Goal: Task Accomplishment & Management: Manage account settings

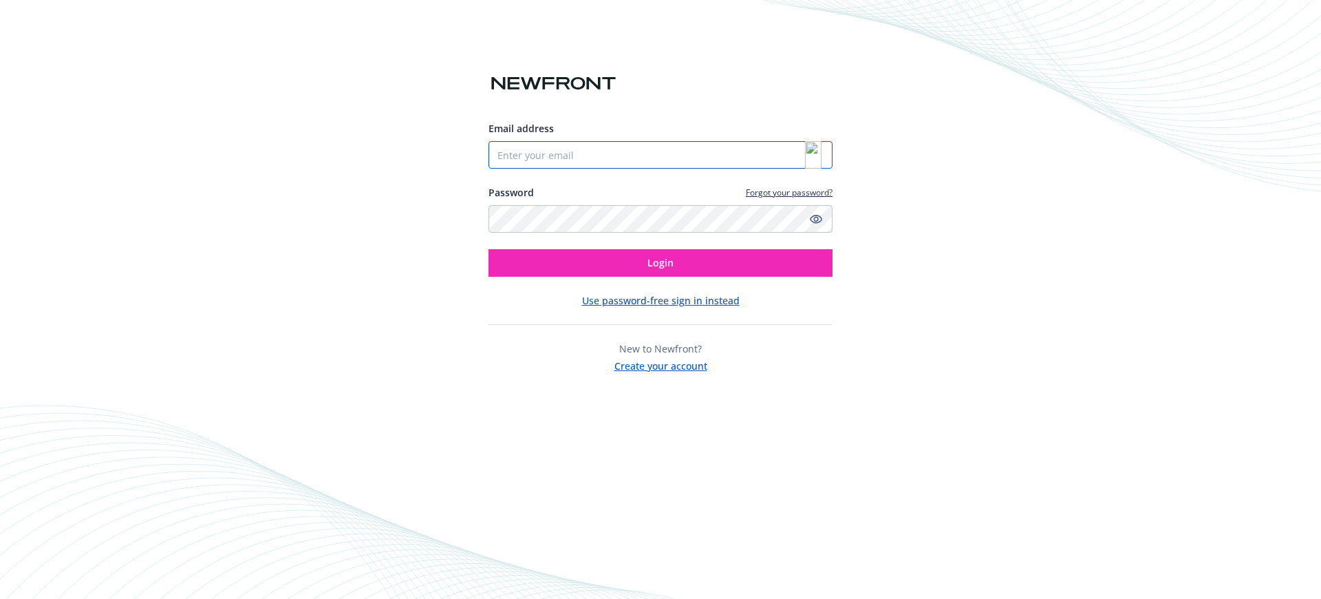
click at [732, 151] on input "Email address" at bounding box center [661, 155] width 344 height 28
click at [813, 152] on img at bounding box center [813, 155] width 17 height 28
click at [808, 156] on img at bounding box center [813, 155] width 17 height 28
click at [819, 153] on img at bounding box center [813, 155] width 17 height 28
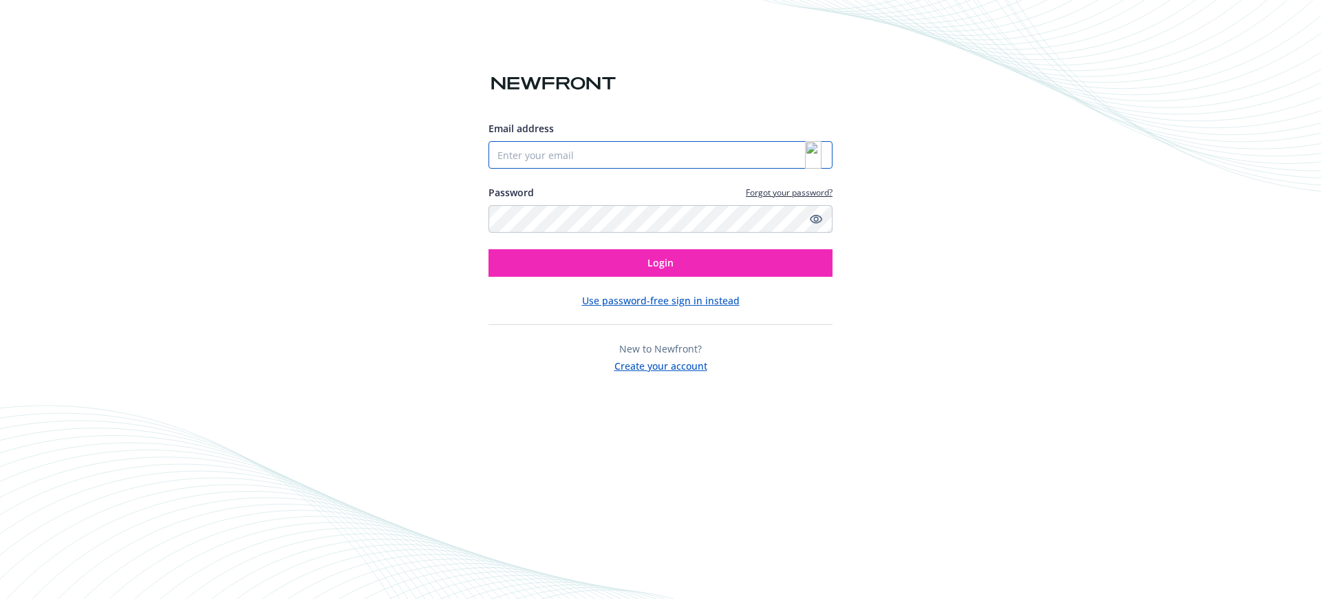
click at [761, 153] on input "Email address" at bounding box center [661, 155] width 344 height 28
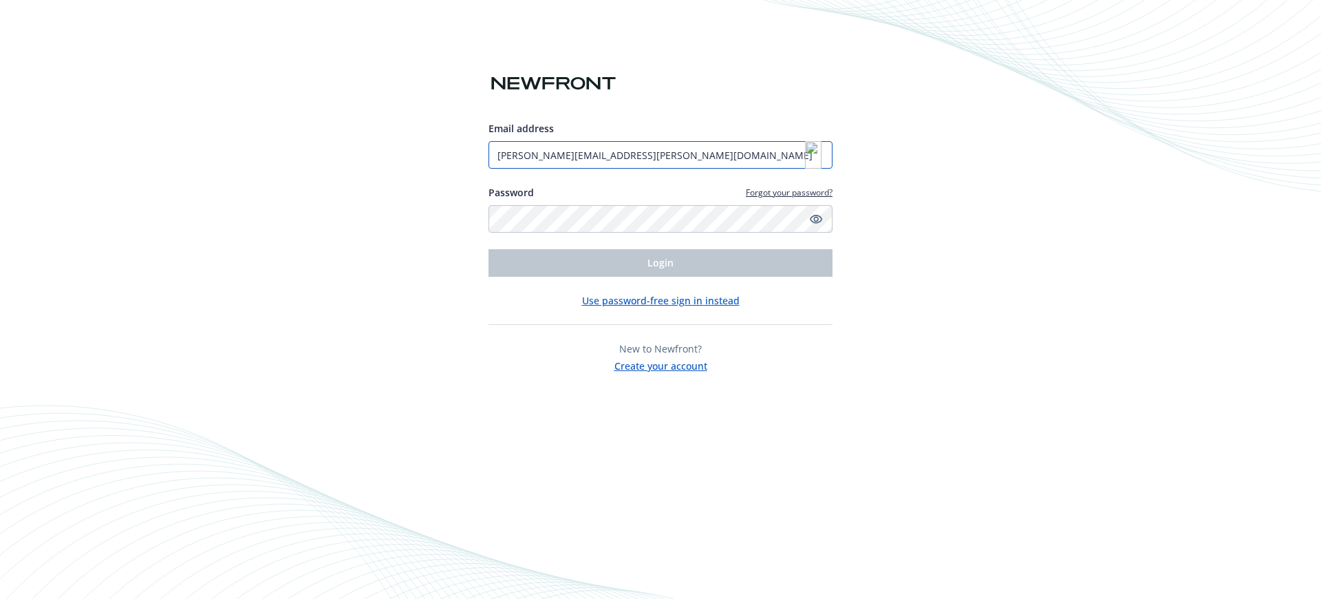
type input "[PERSON_NAME][EMAIL_ADDRESS][PERSON_NAME][DOMAIN_NAME]"
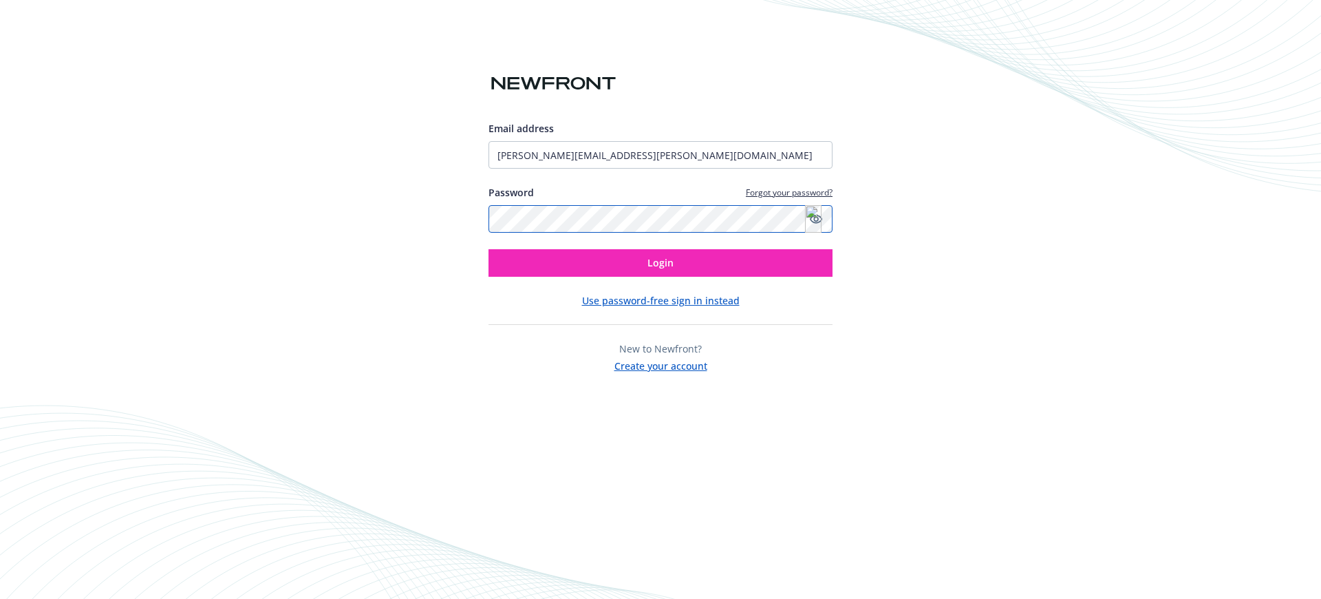
click at [489, 249] on button "Login" at bounding box center [661, 263] width 344 height 28
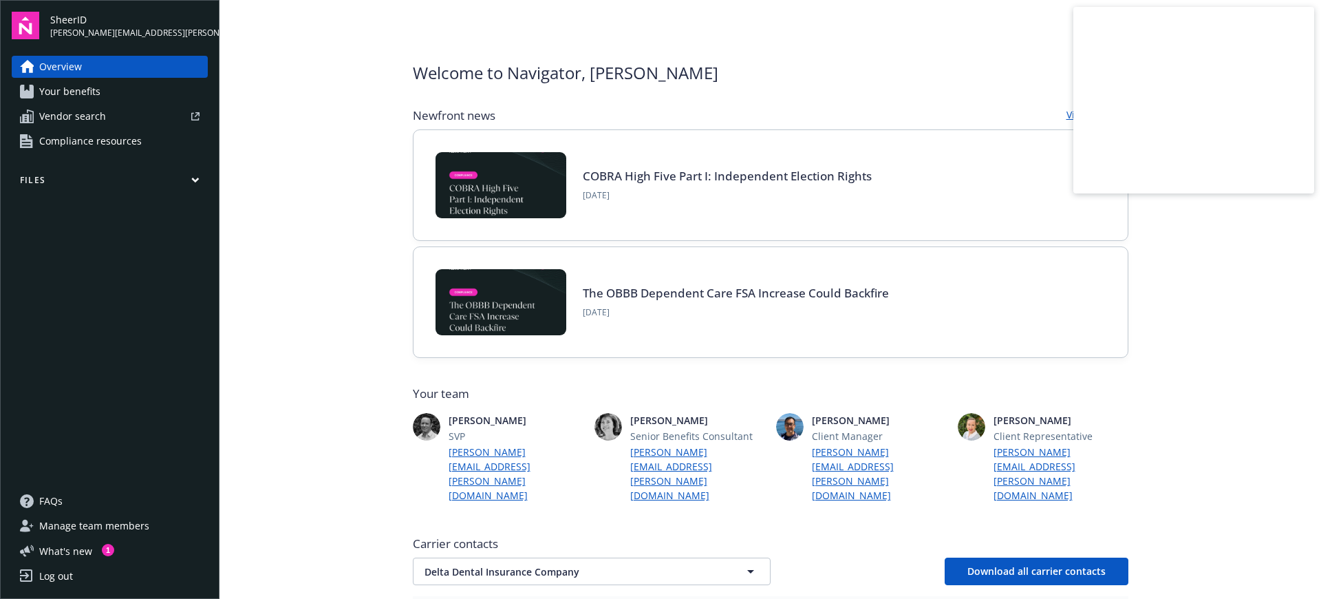
click at [195, 178] on icon "button" at bounding box center [195, 180] width 8 height 6
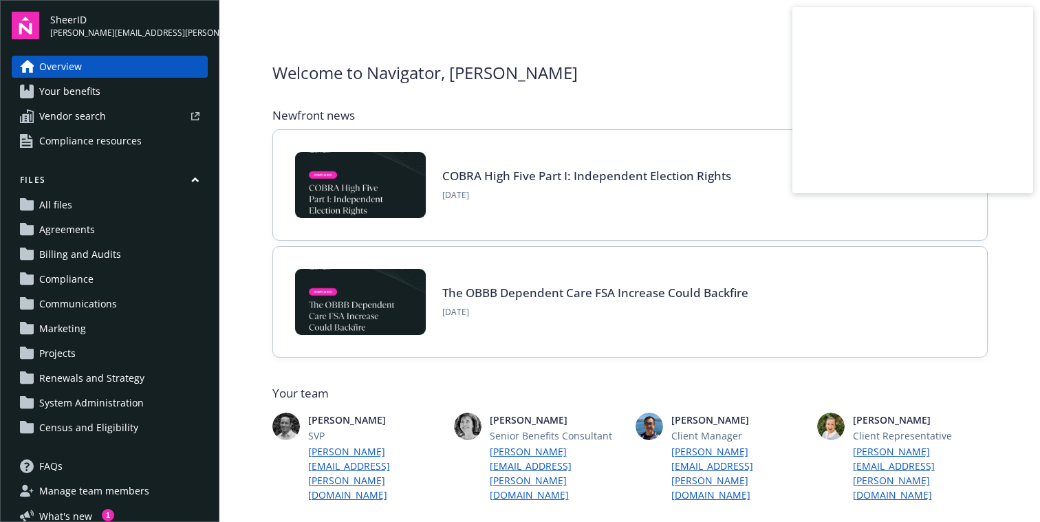
scroll to position [42, 0]
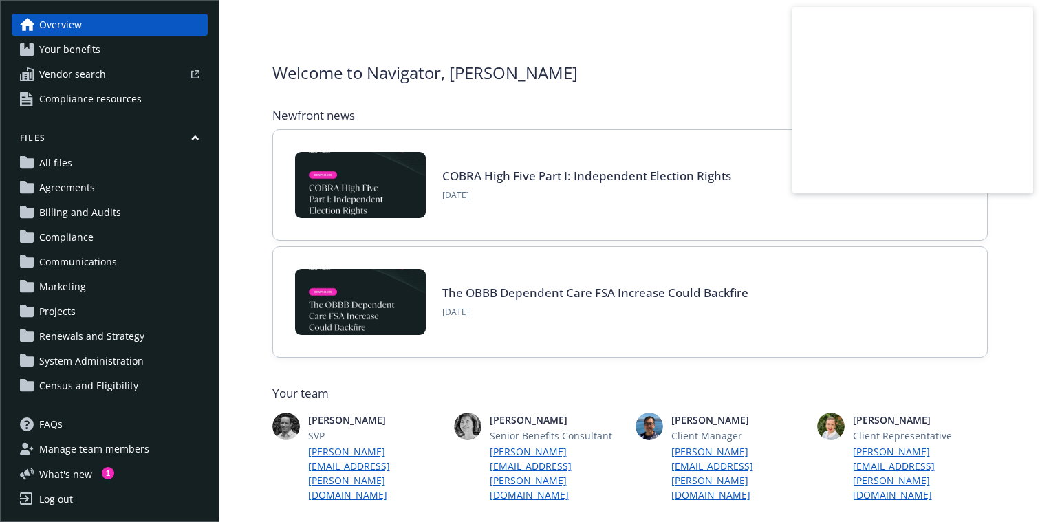
click at [93, 391] on span "Census and Eligibility" at bounding box center [88, 386] width 99 height 22
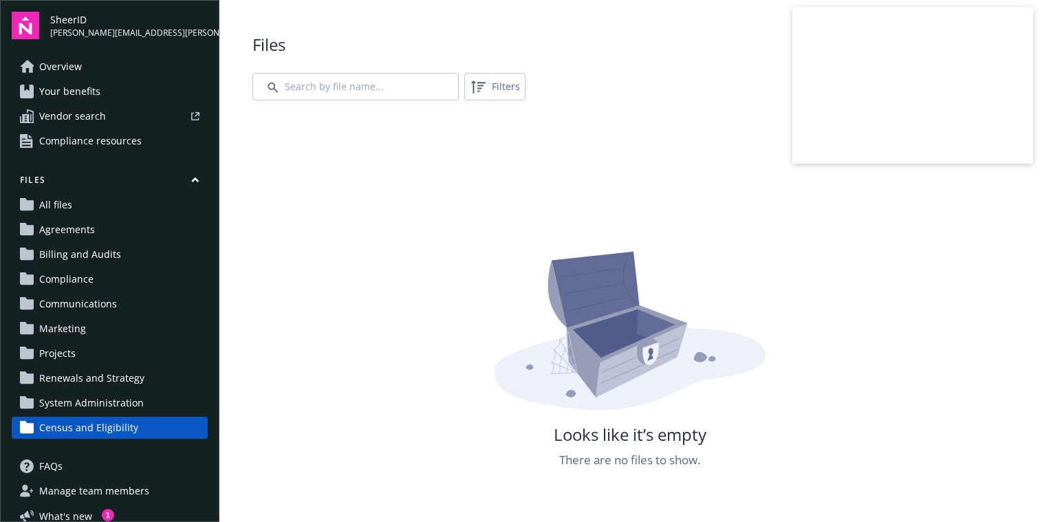
click at [136, 144] on span "Compliance resources" at bounding box center [90, 141] width 103 height 22
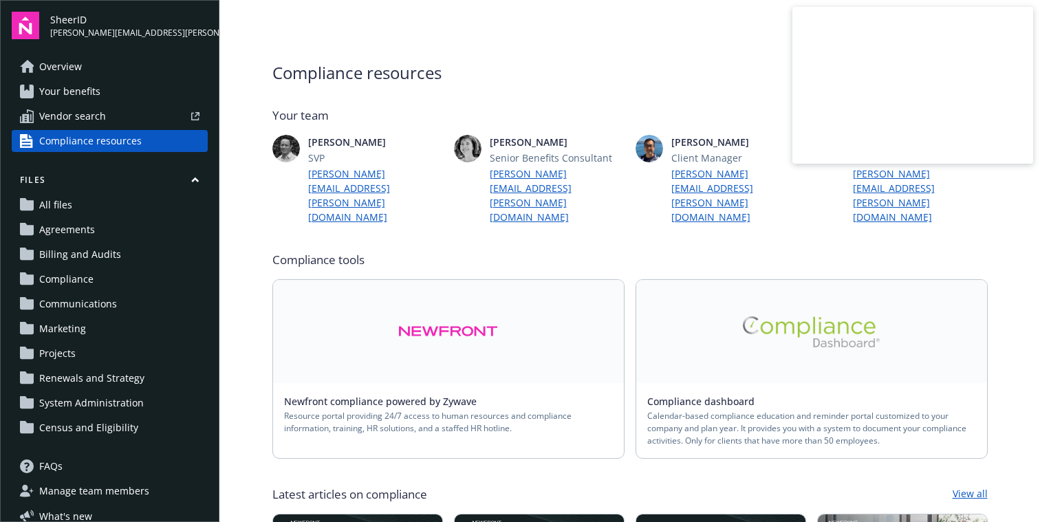
scroll to position [42, 0]
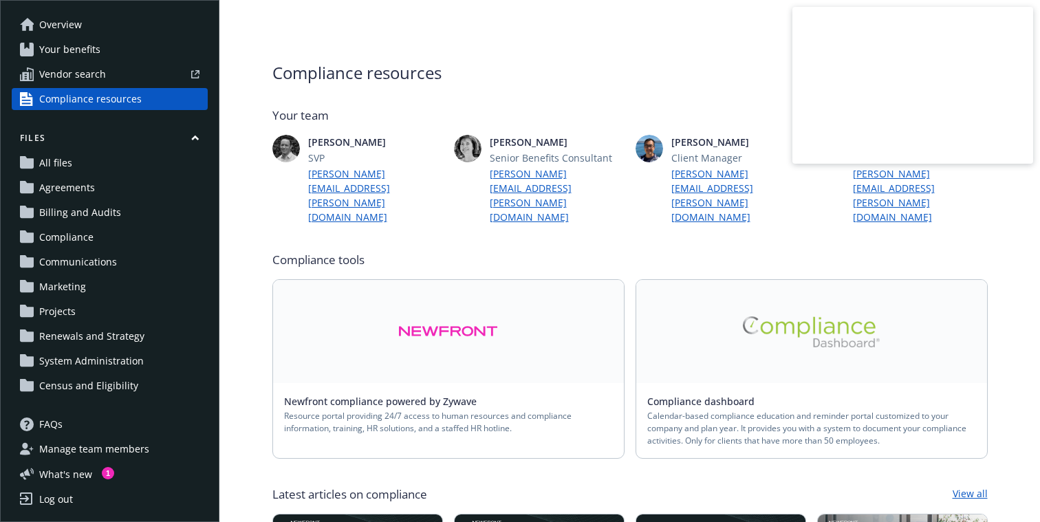
click at [78, 452] on span "Manage team members" at bounding box center [94, 449] width 110 height 22
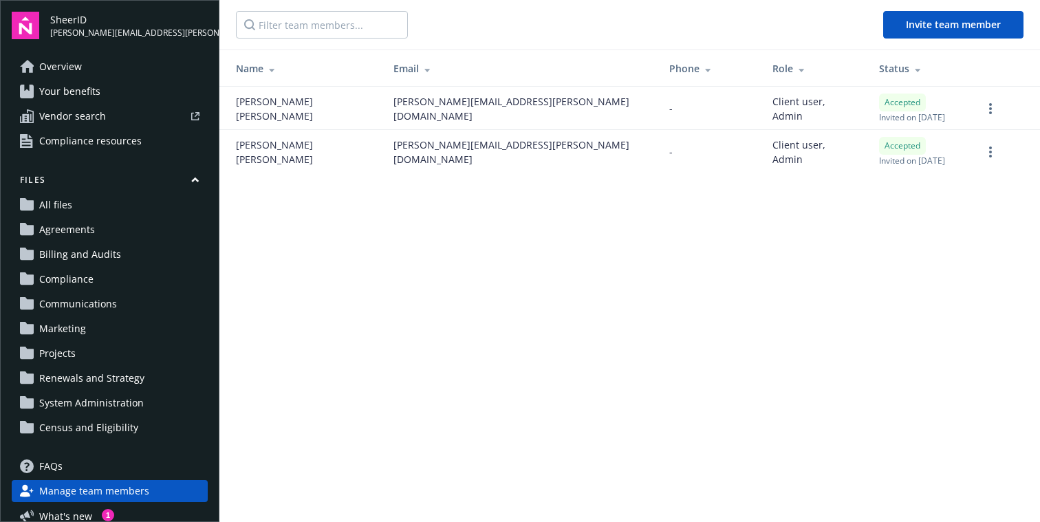
click at [87, 425] on span "Census and Eligibility" at bounding box center [88, 428] width 99 height 22
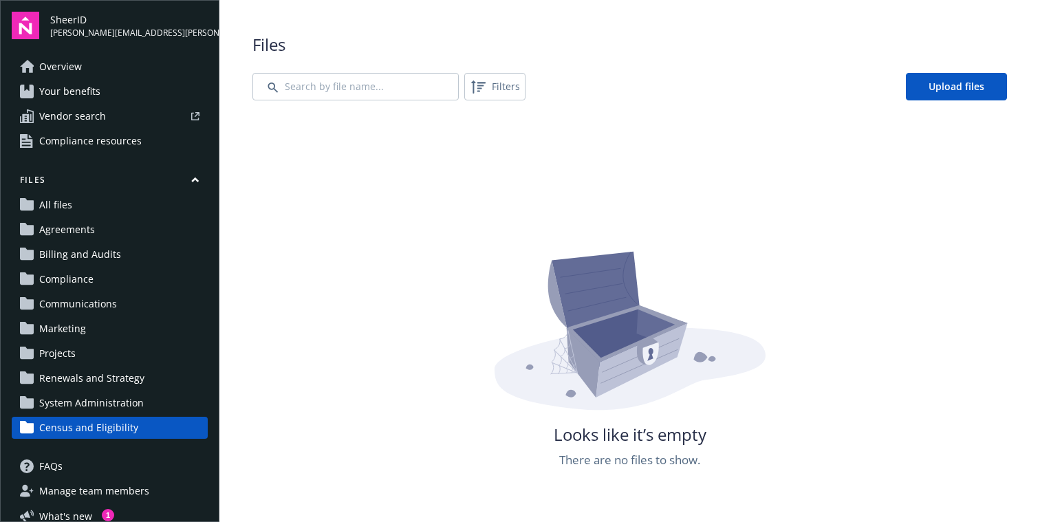
click at [79, 65] on span "Overview" at bounding box center [60, 67] width 43 height 22
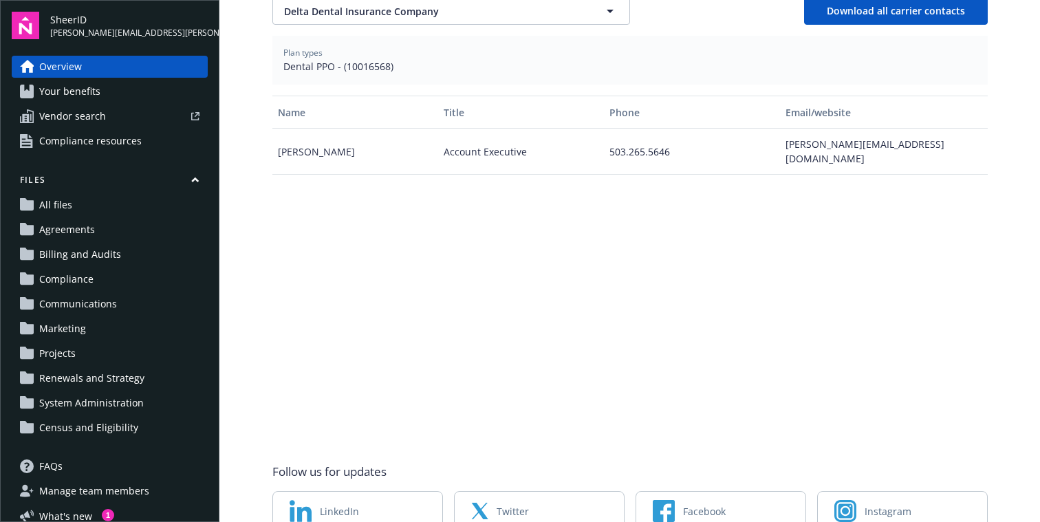
scroll to position [580, 0]
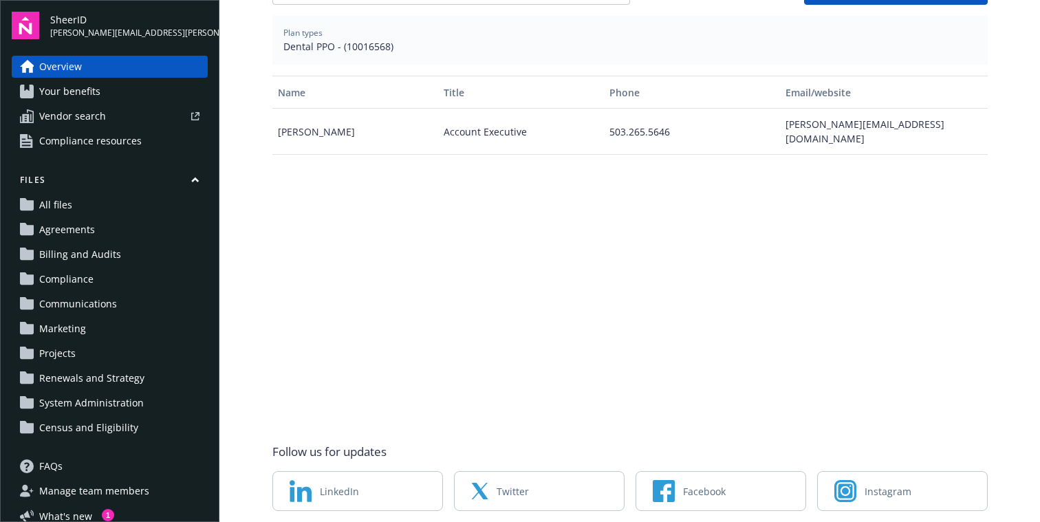
click at [103, 424] on span "Census and Eligibility" at bounding box center [88, 428] width 99 height 22
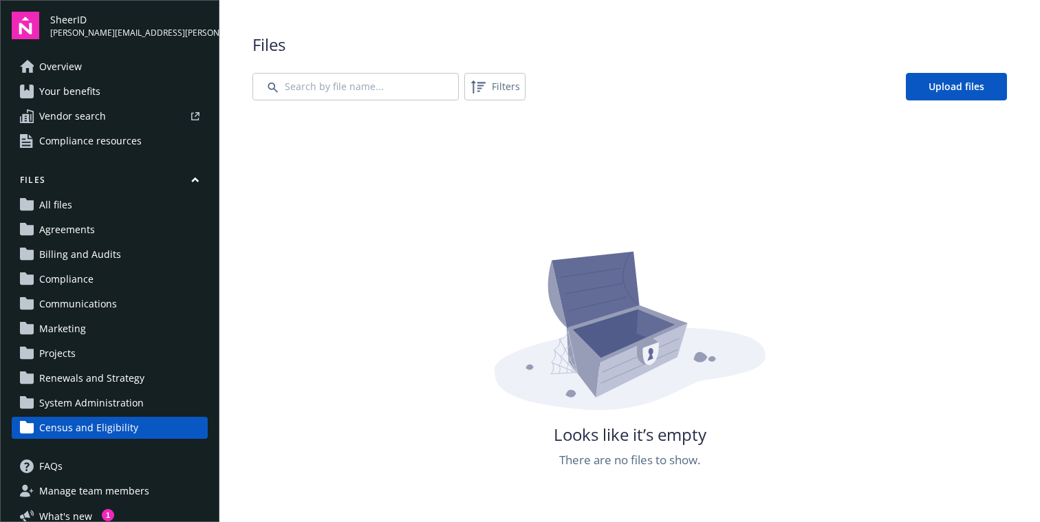
click at [82, 140] on span "Compliance resources" at bounding box center [90, 141] width 103 height 22
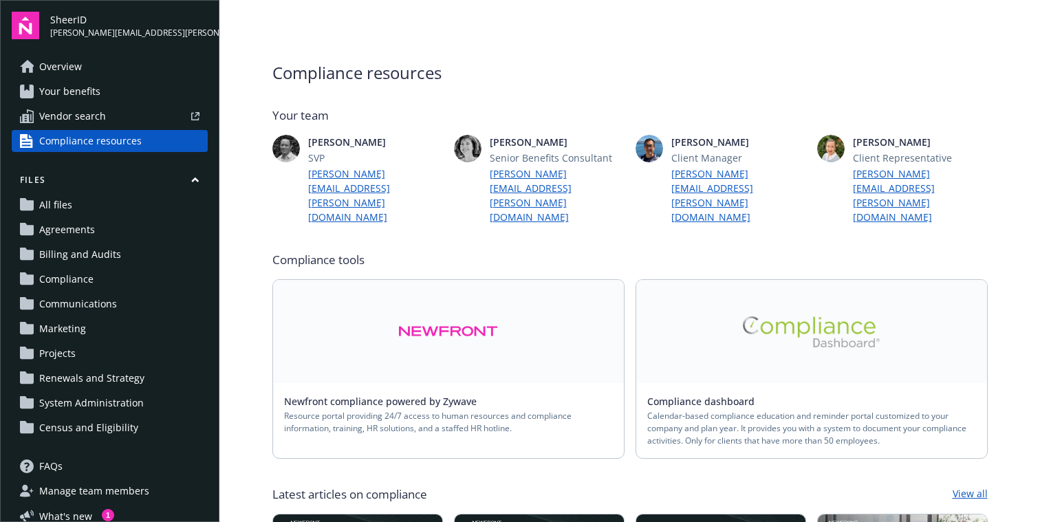
click at [58, 434] on span "Census and Eligibility" at bounding box center [88, 428] width 99 height 22
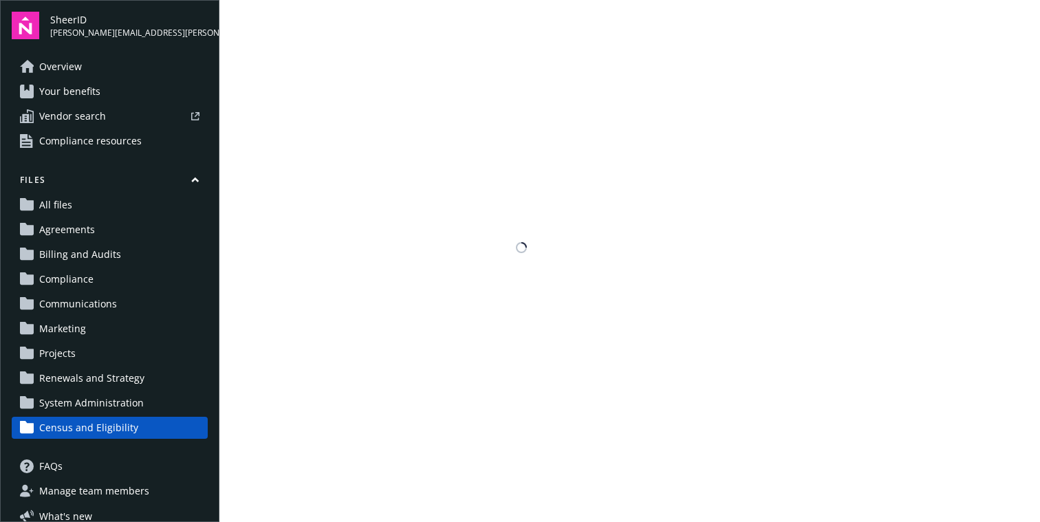
scroll to position [42, 0]
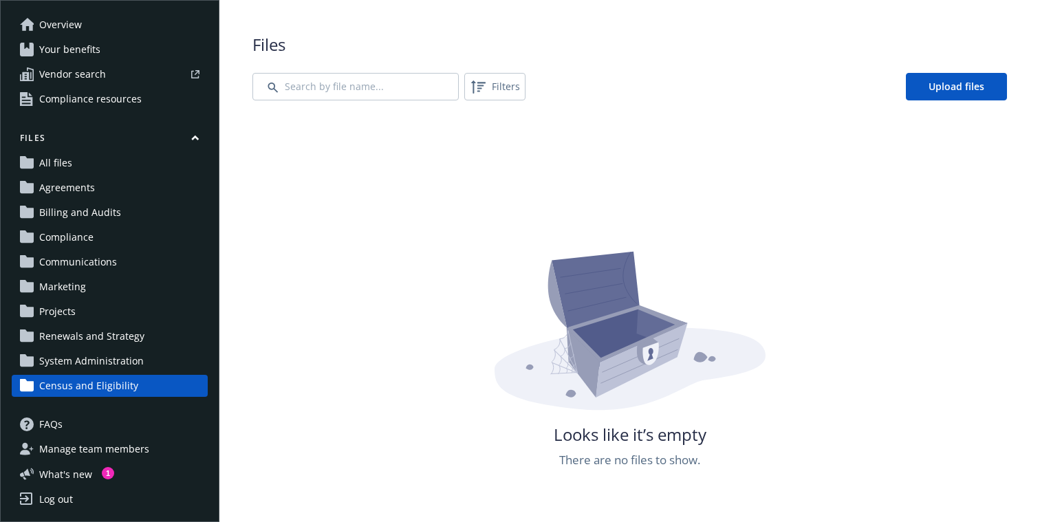
click at [52, 167] on span "All files" at bounding box center [55, 163] width 33 height 22
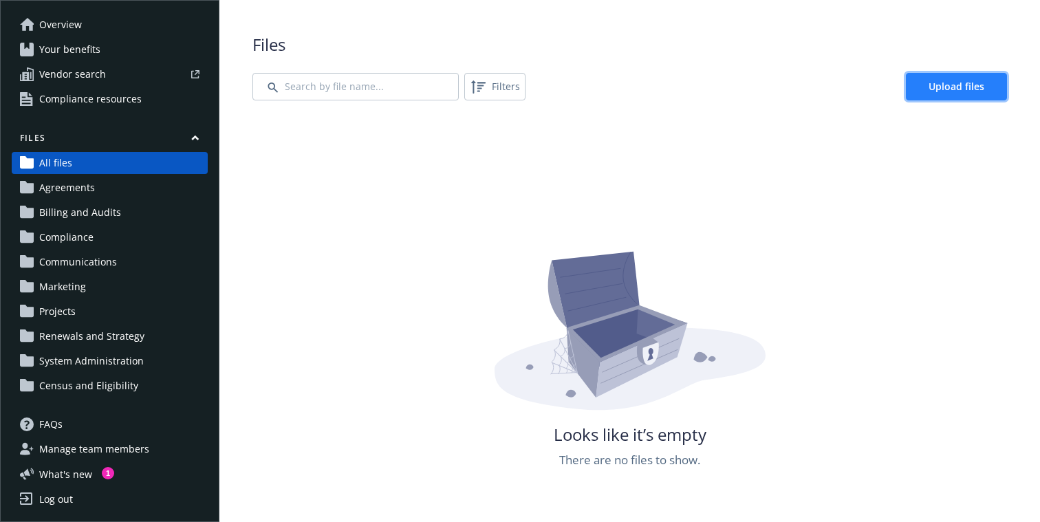
click at [938, 79] on link "Upload files" at bounding box center [956, 87] width 101 height 28
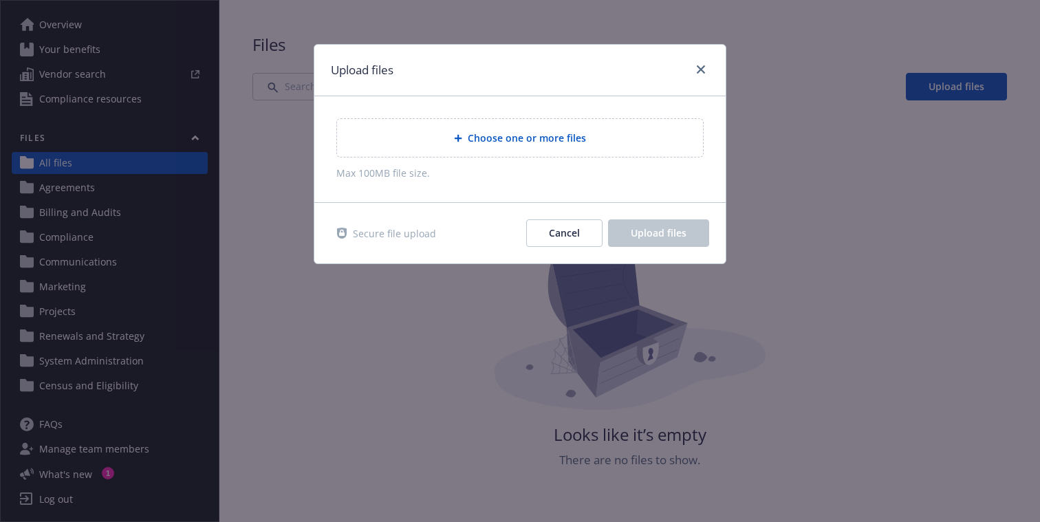
click at [482, 138] on span "Choose one or more files" at bounding box center [527, 138] width 118 height 14
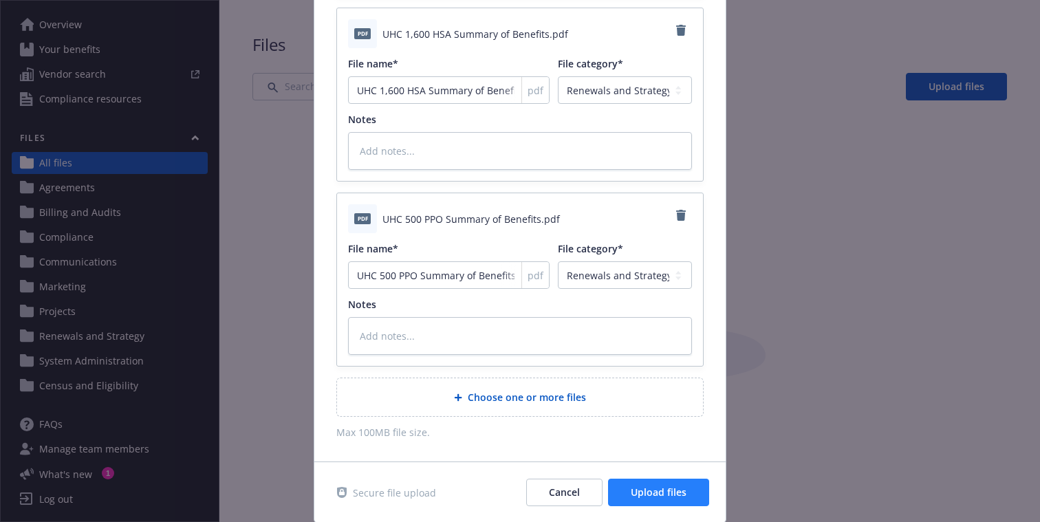
scroll to position [1267, 0]
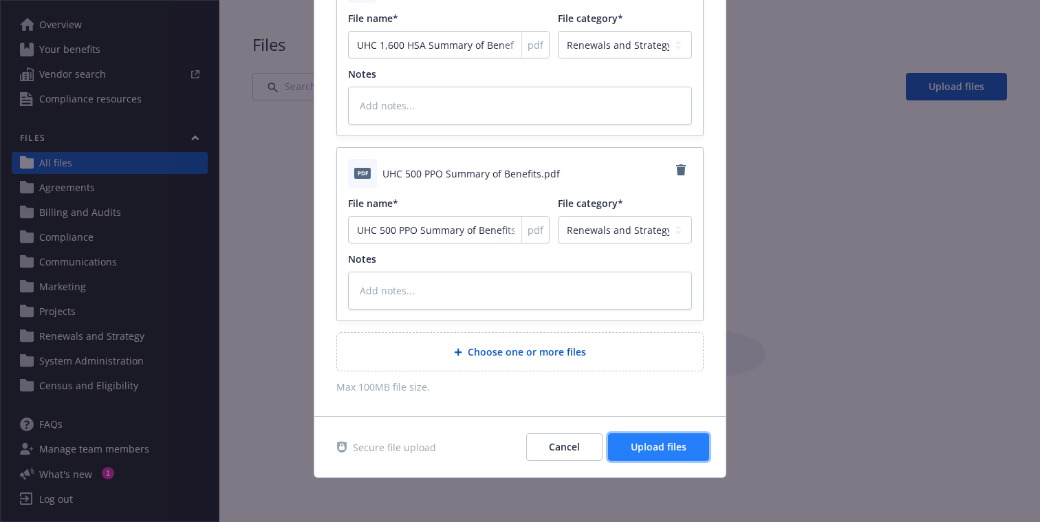
click at [640, 455] on button "Upload files" at bounding box center [658, 447] width 101 height 28
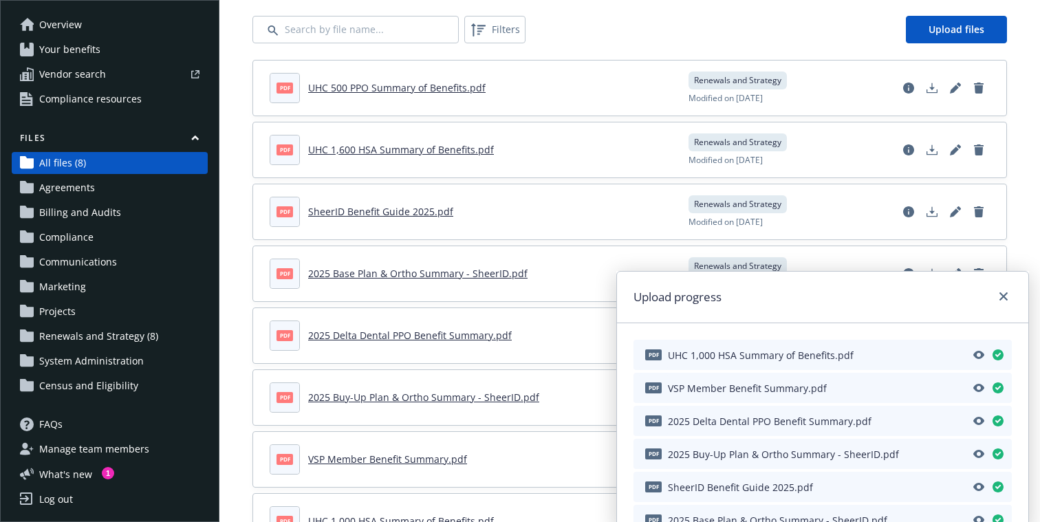
scroll to position [117, 0]
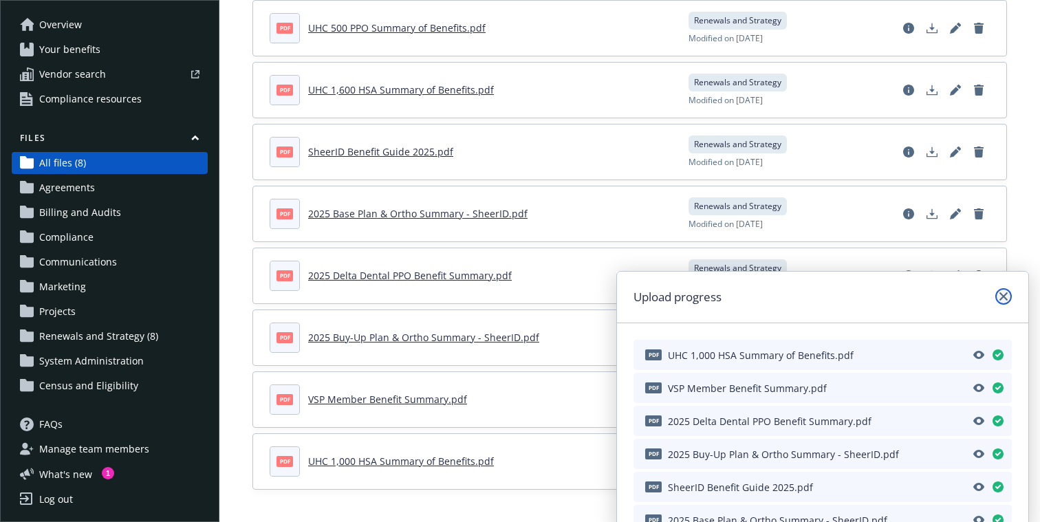
click at [1003, 292] on icon "close" at bounding box center [1004, 296] width 8 height 8
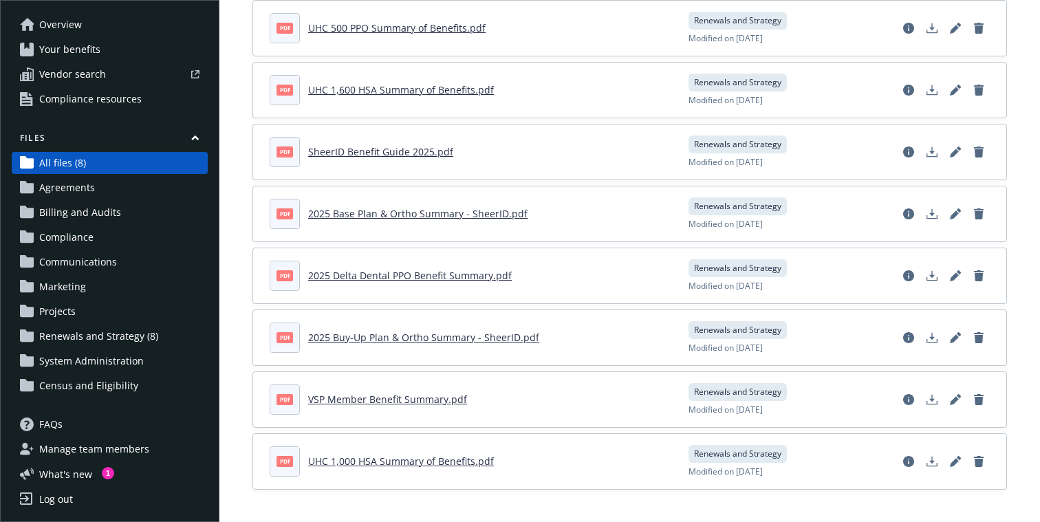
scroll to position [0, 0]
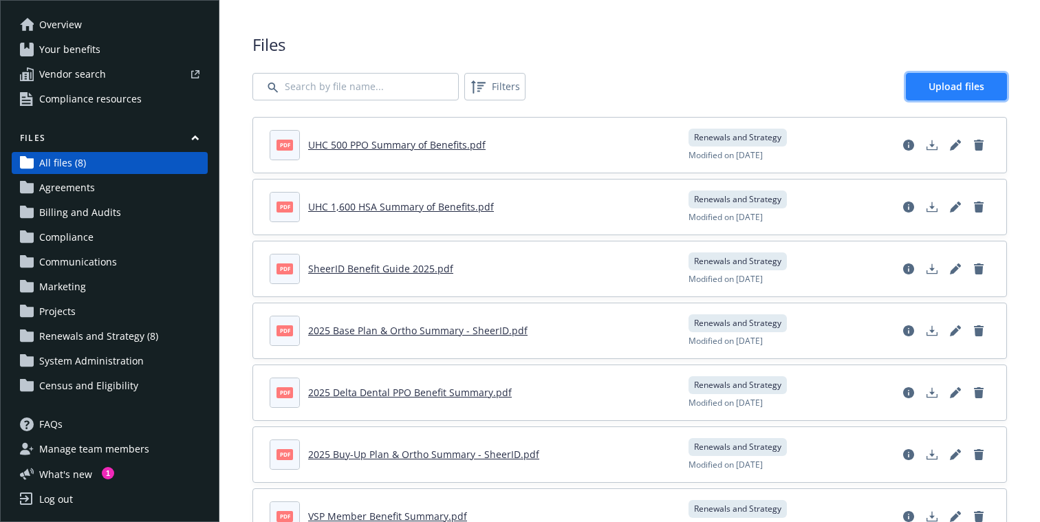
click at [967, 81] on span "Upload files" at bounding box center [957, 86] width 56 height 13
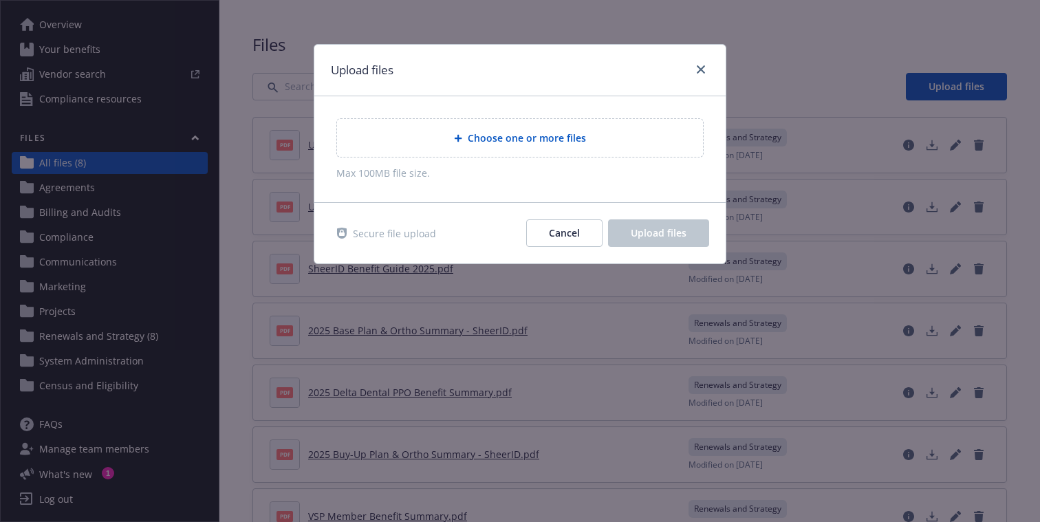
click at [566, 137] on span "Choose one or more files" at bounding box center [527, 138] width 118 height 14
type textarea "x"
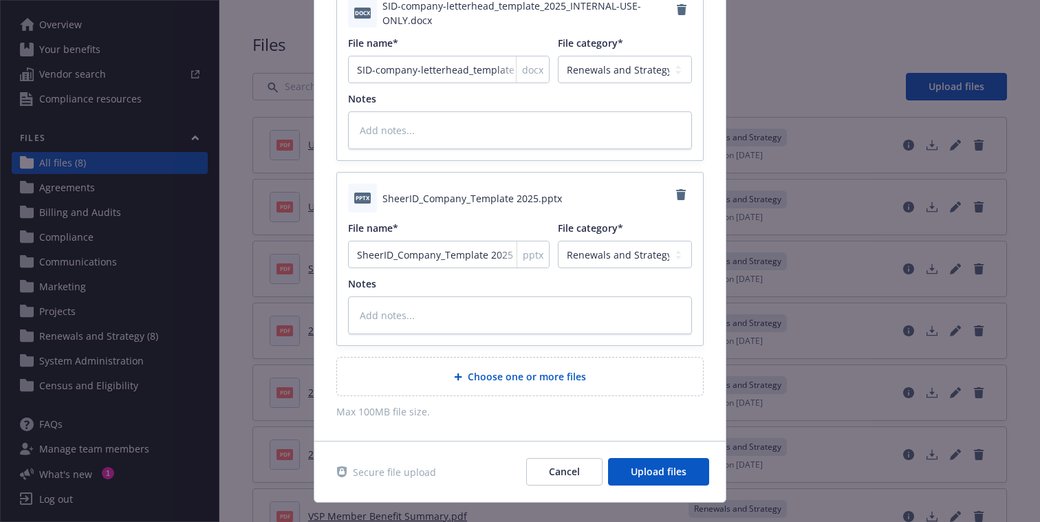
scroll to position [146, 0]
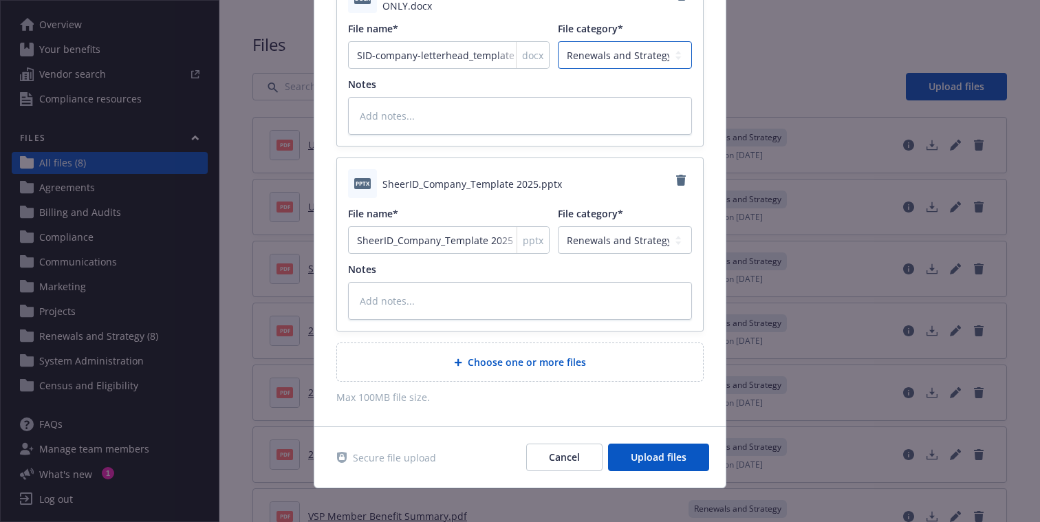
click at [610, 47] on select "Agreements Billing and Audits Census and Eligibility Communications Compliance …" at bounding box center [625, 55] width 134 height 28
select select "Marketing"
type textarea "x"
click at [608, 244] on select "Agreements Billing and Audits Census and Eligibility Communications Compliance …" at bounding box center [625, 240] width 134 height 28
select select "Marketing"
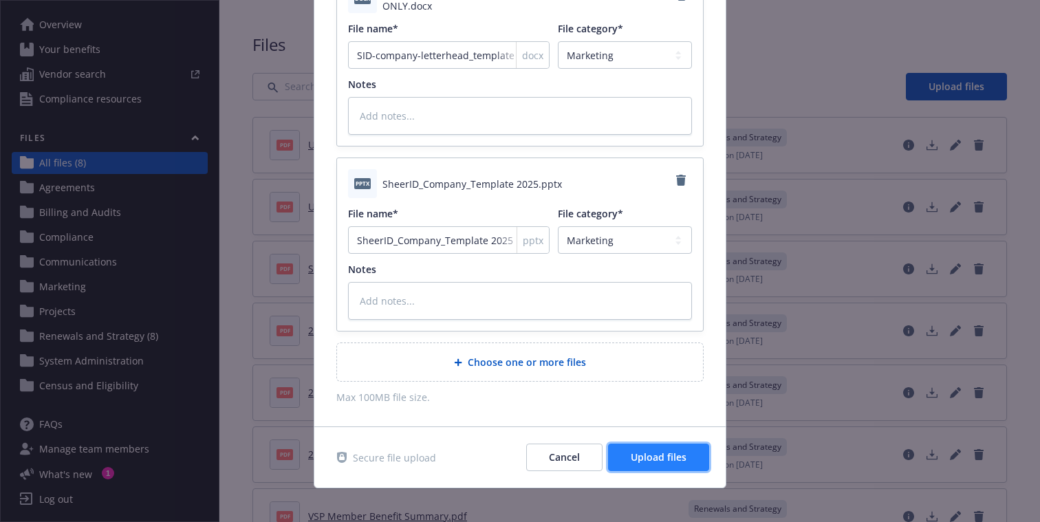
click at [631, 459] on span "Upload files" at bounding box center [659, 457] width 56 height 13
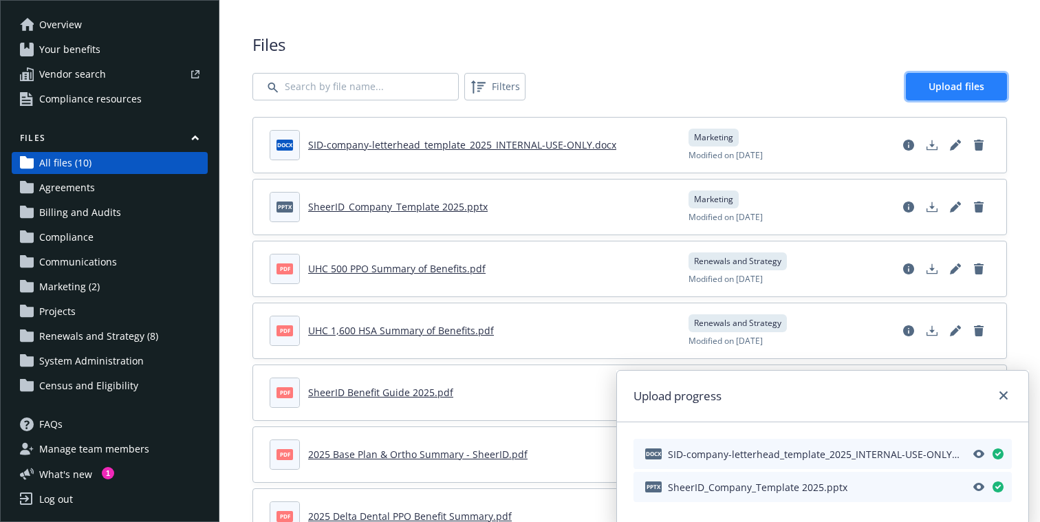
click at [954, 86] on span "Upload files" at bounding box center [957, 86] width 56 height 13
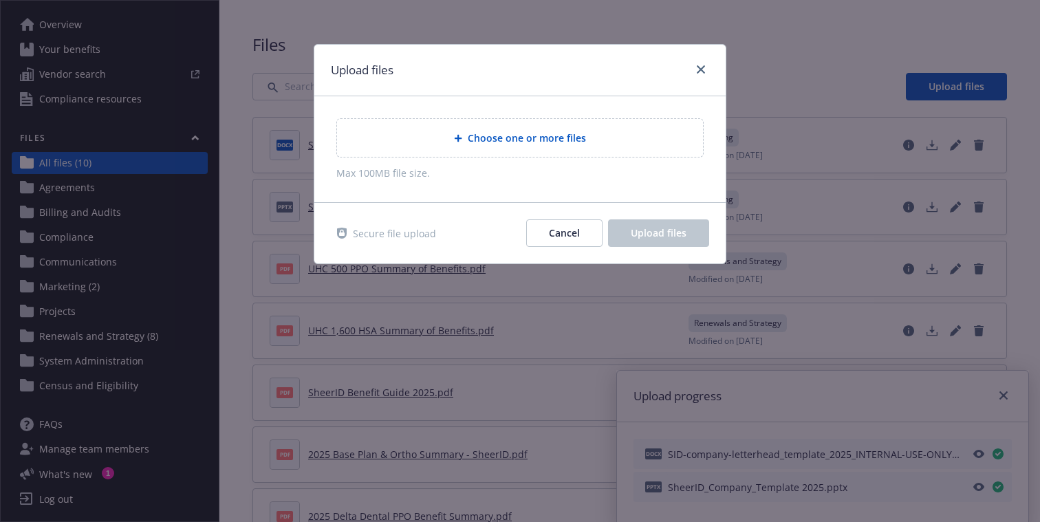
click at [589, 129] on div "Choose one or more files" at bounding box center [520, 138] width 366 height 38
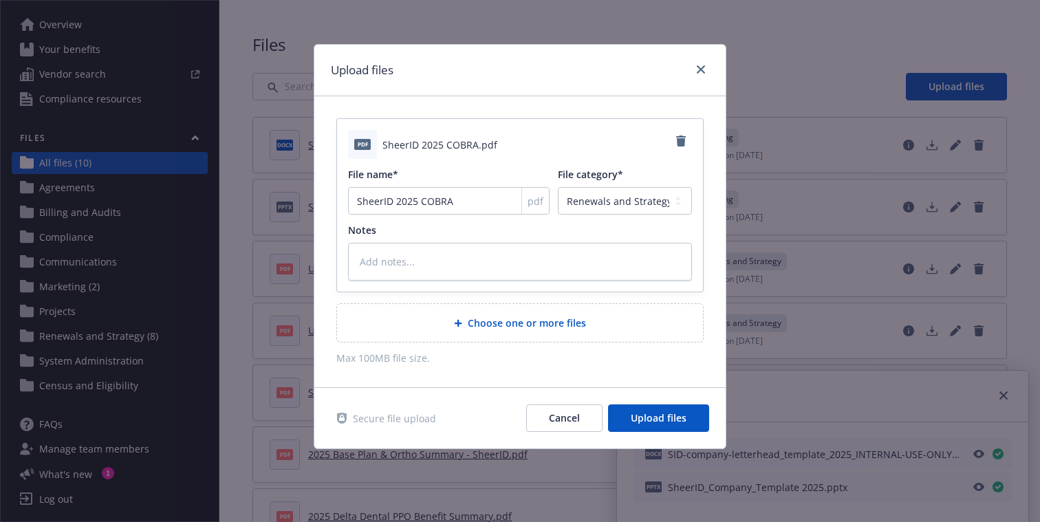
click at [621, 182] on div "File category* Agreements Billing and Audits Census and Eligibility Communicati…" at bounding box center [625, 190] width 134 height 47
click at [675, 436] on div "Secure file upload Cancel Upload files" at bounding box center [519, 418] width 411 height 61
click at [680, 418] on span "Upload files" at bounding box center [659, 417] width 56 height 13
type textarea "x"
